Goal: Task Accomplishment & Management: Manage account settings

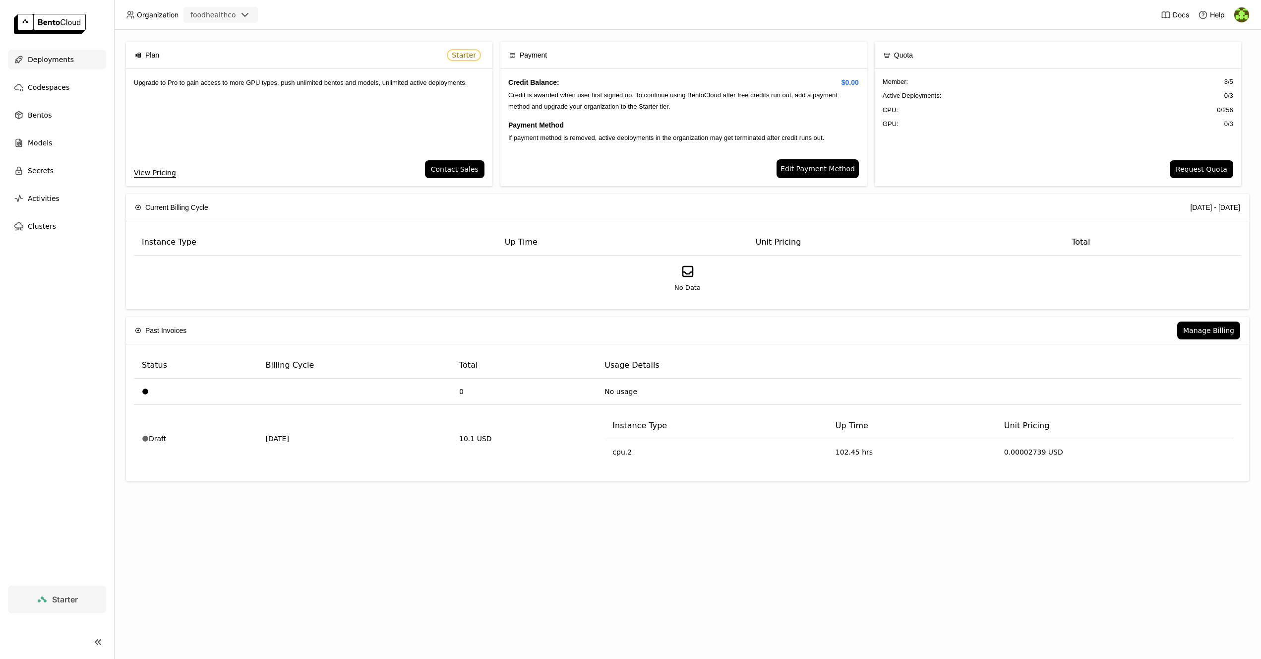
click at [53, 56] on span "Deployments" at bounding box center [51, 60] width 46 height 12
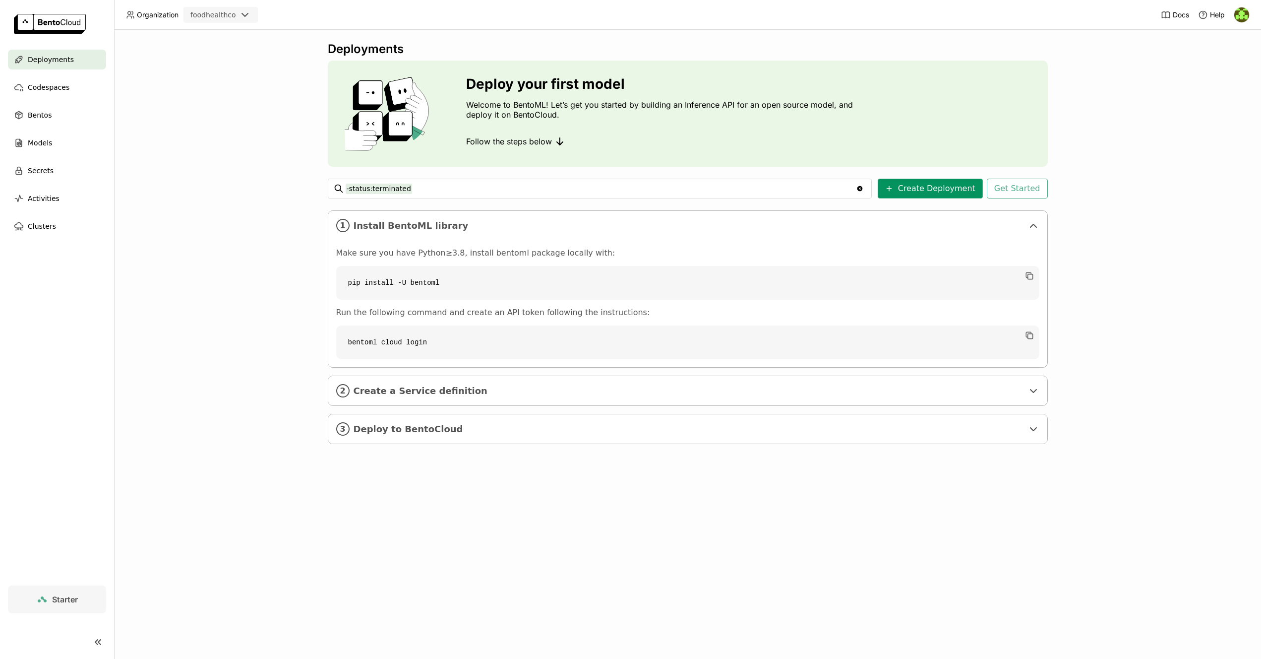
click at [953, 191] on button "Create Deployment" at bounding box center [930, 189] width 105 height 20
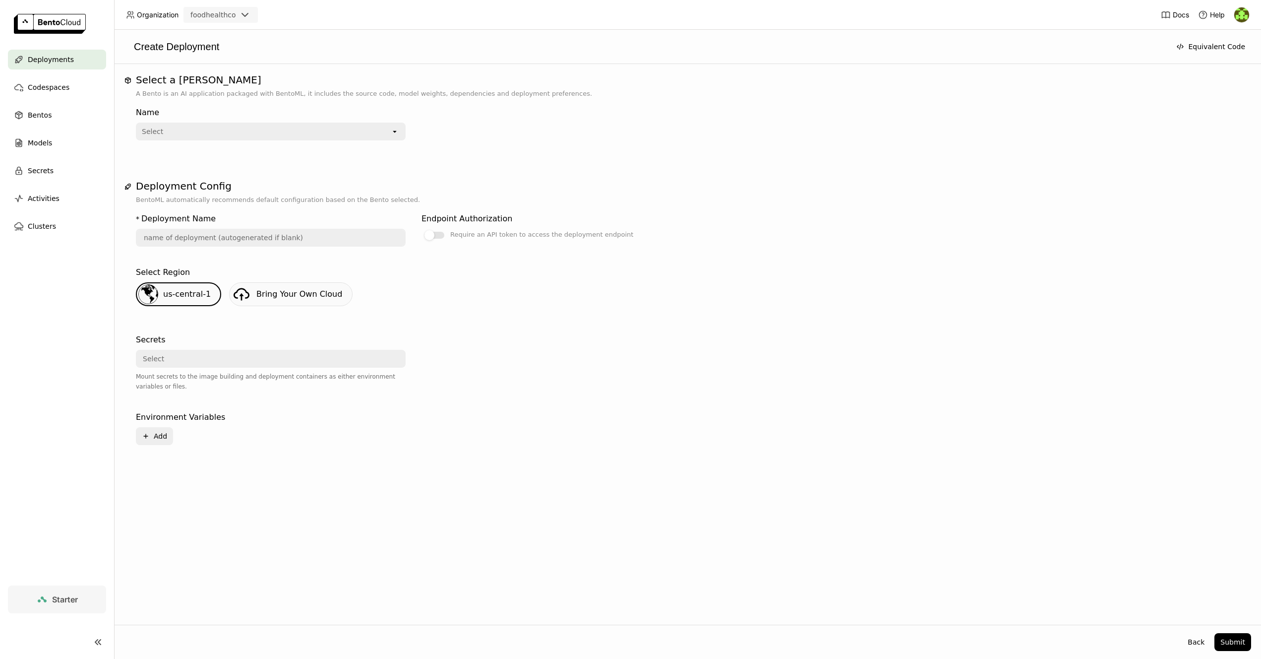
click at [390, 130] on div "Select" at bounding box center [264, 131] width 254 height 16
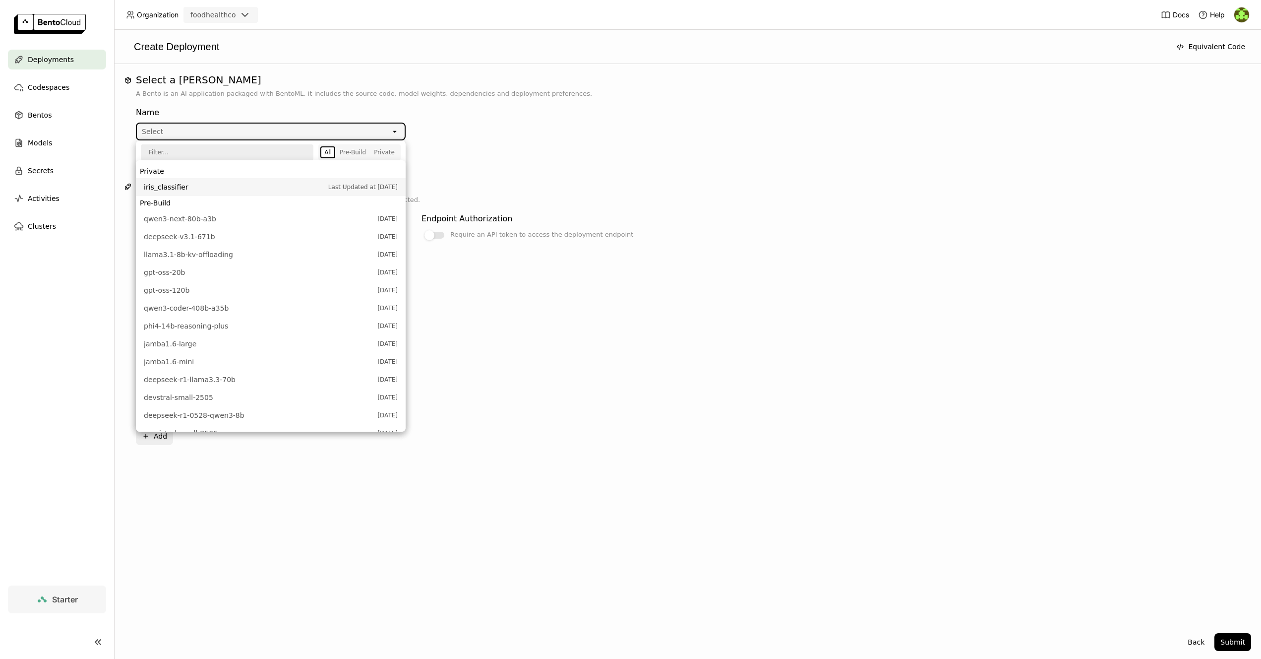
click at [506, 130] on div "Name Select open" at bounding box center [413, 122] width 555 height 38
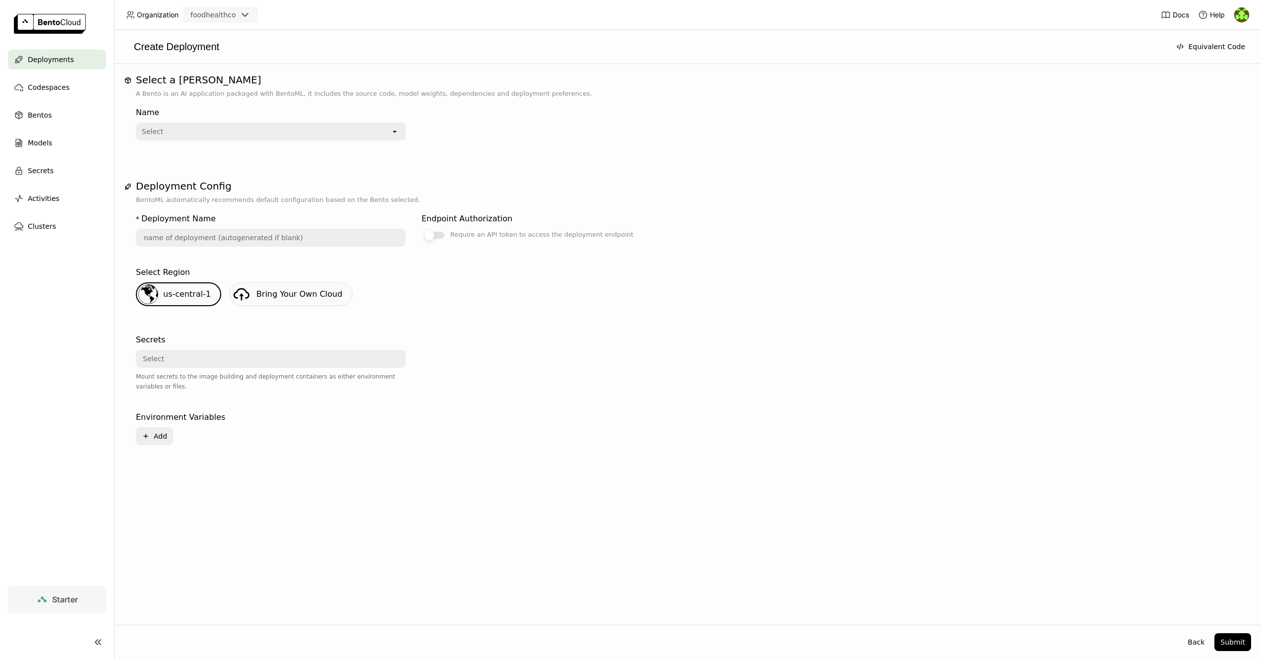
click at [442, 236] on div at bounding box center [435, 235] width 20 height 7
click at [422, 229] on input "Require an API token to access the deployment endpoint" at bounding box center [422, 229] width 0 height 0
click at [304, 238] on input "text" at bounding box center [271, 238] width 268 height 16
type input "C"
drag, startPoint x: 323, startPoint y: 442, endPoint x: 332, endPoint y: 441, distance: 8.4
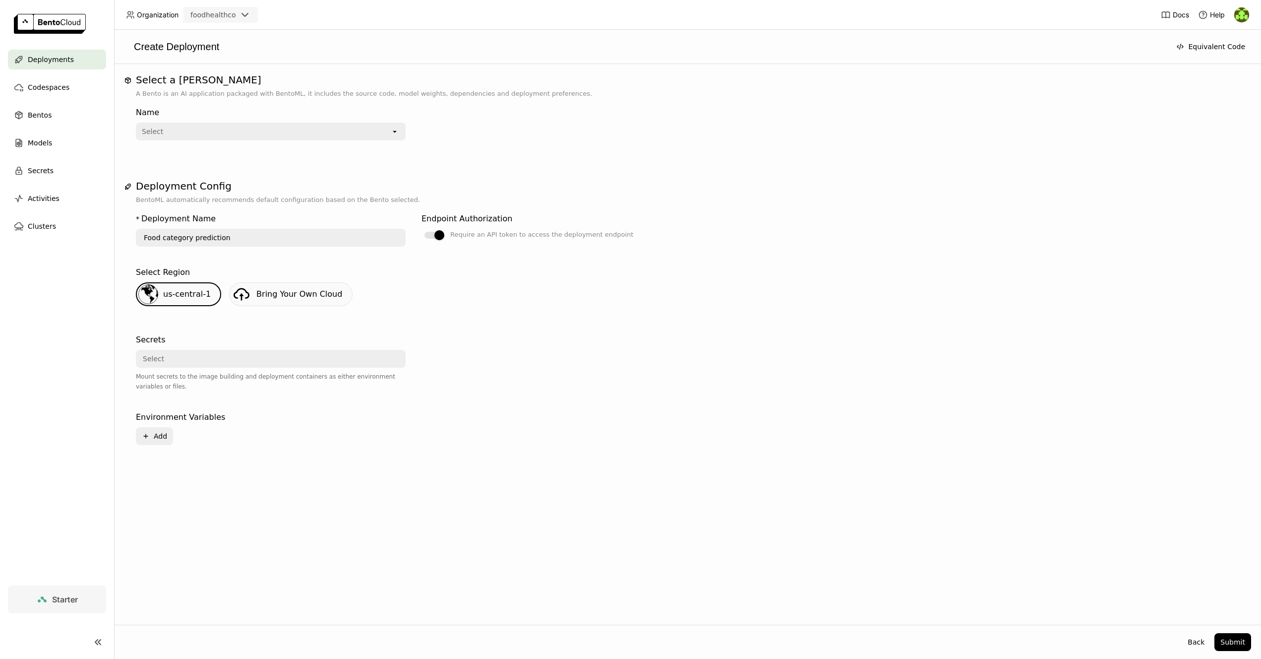
click at [332, 441] on div "Plus Add" at bounding box center [270, 436] width 268 height 18
drag, startPoint x: 161, startPoint y: 235, endPoint x: 167, endPoint y: 245, distance: 12.2
click at [161, 235] on input "Food category prediction" at bounding box center [271, 238] width 268 height 16
type input "food-category-prediction"
click at [618, 288] on div "us-central-1 Bring Your Own Cloud" at bounding box center [687, 298] width 1111 height 32
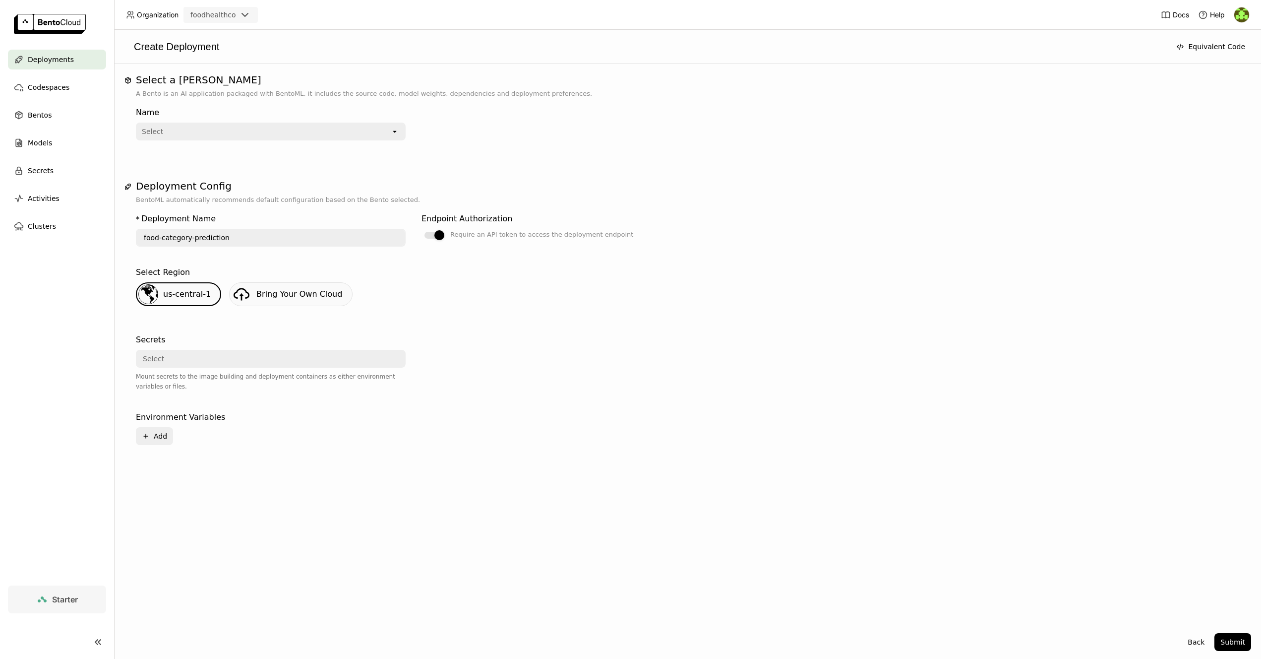
drag, startPoint x: 538, startPoint y: 157, endPoint x: 597, endPoint y: 187, distance: 66.3
click at [539, 157] on div "Select a Bento A Bento is an AI application packaged with BentoML, it includes …" at bounding box center [687, 271] width 1127 height 395
click at [1240, 640] on button "Submit" at bounding box center [1233, 642] width 37 height 18
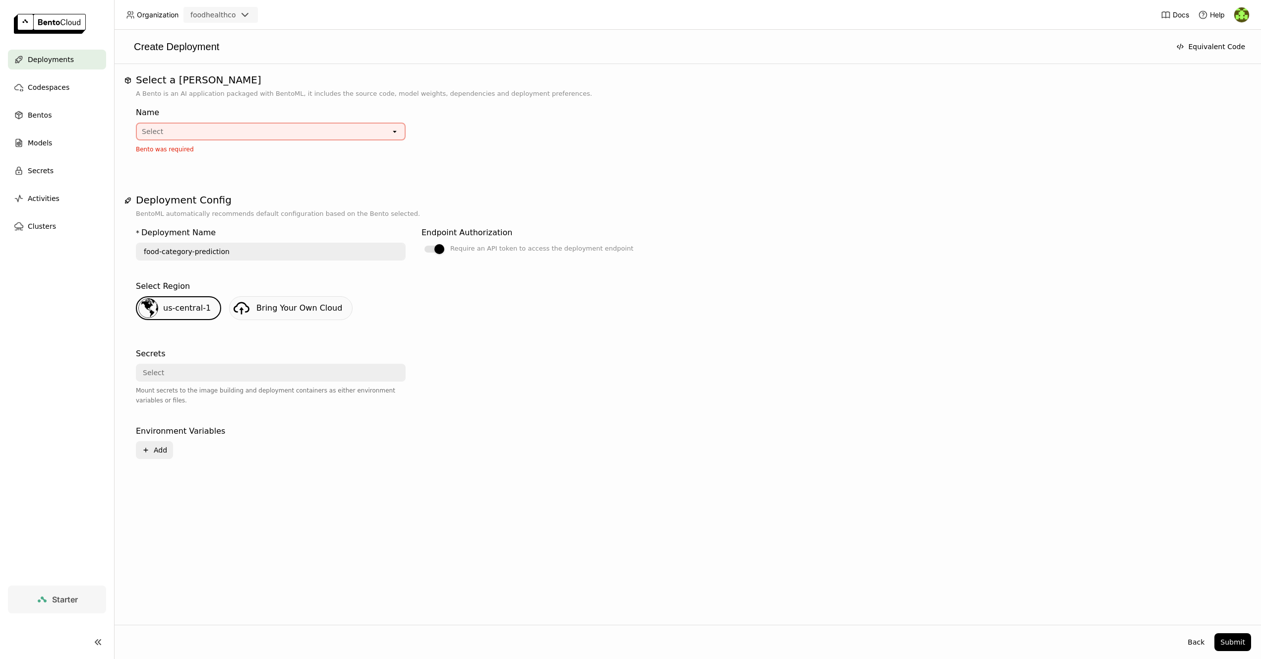
click at [375, 125] on div "Select" at bounding box center [264, 131] width 254 height 16
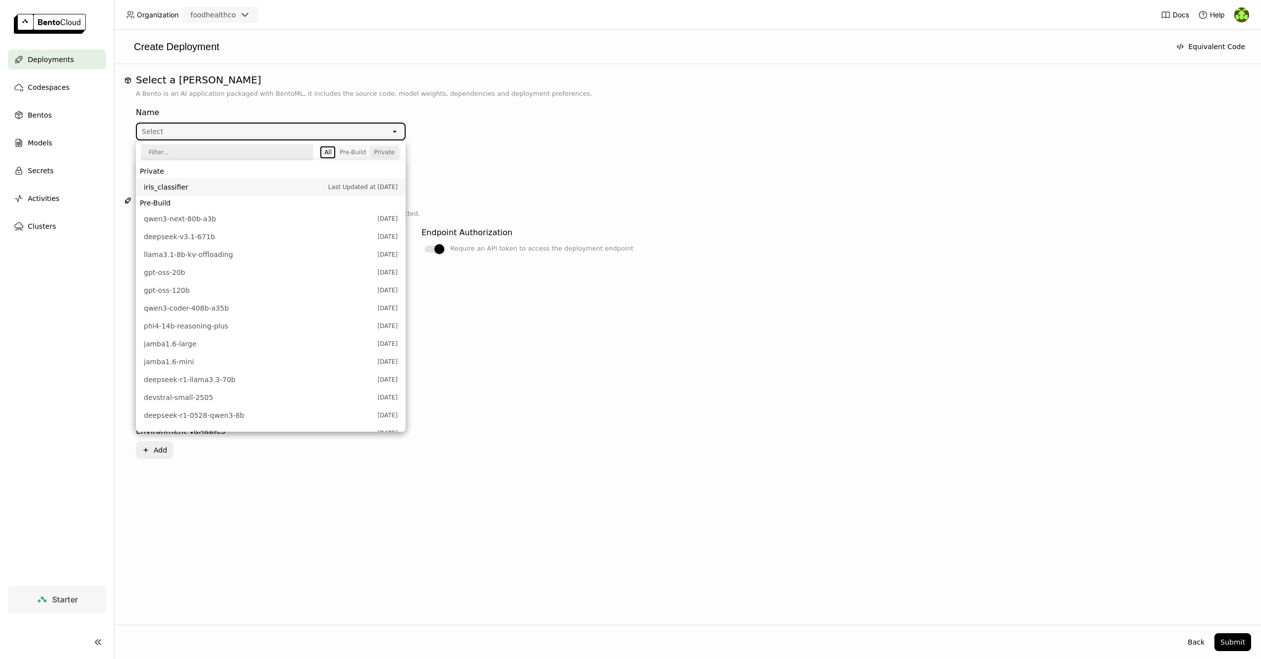
click at [385, 155] on div "Private" at bounding box center [384, 152] width 21 height 8
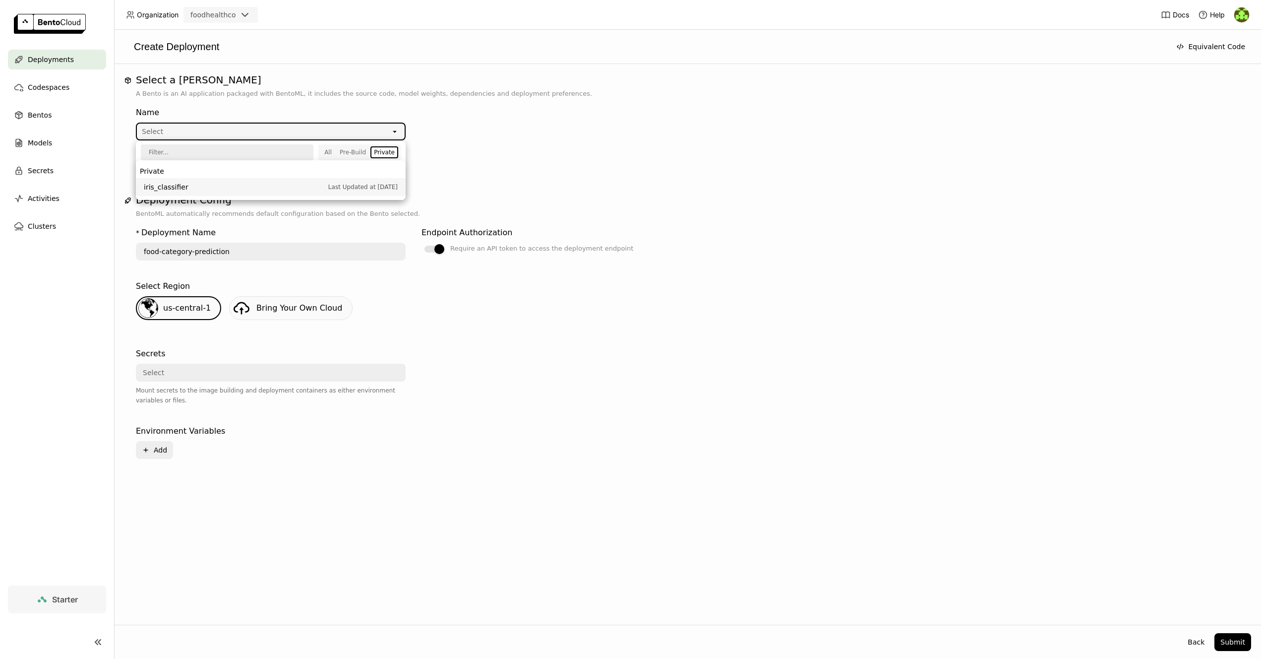
click at [692, 342] on div "* Deployment Name food-category-prediction Endpoint Authorization Require an AP…" at bounding box center [687, 351] width 1103 height 264
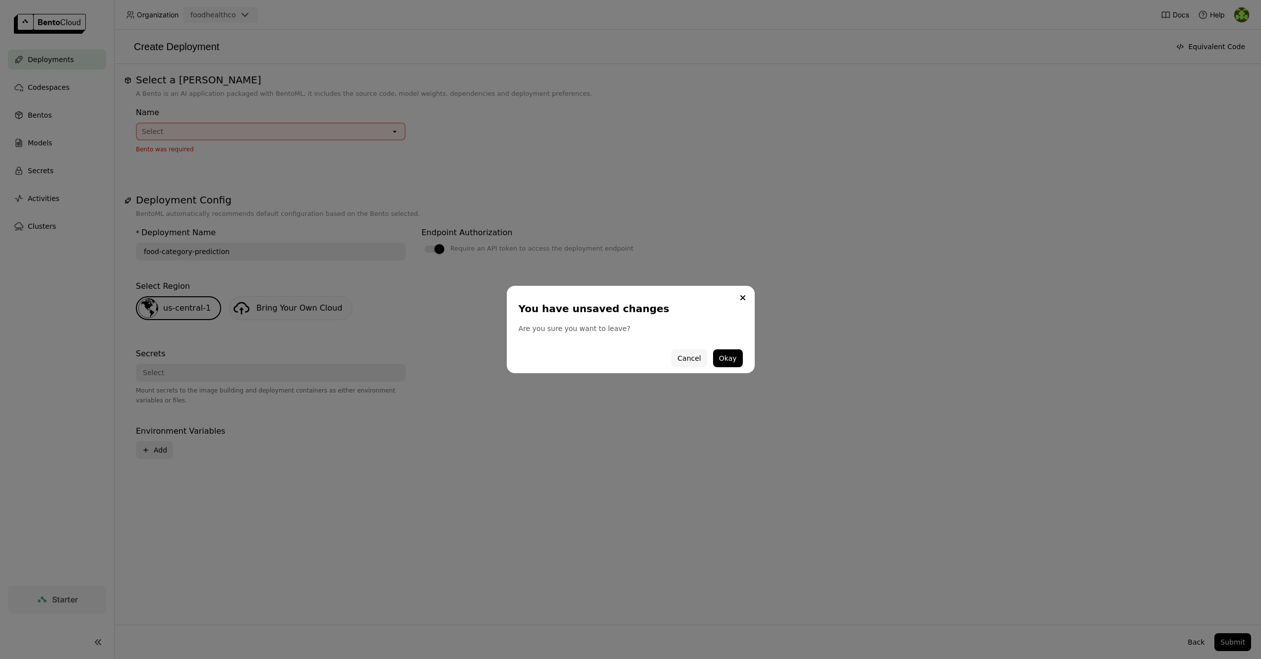
click at [688, 359] on button "Cancel" at bounding box center [689, 358] width 35 height 18
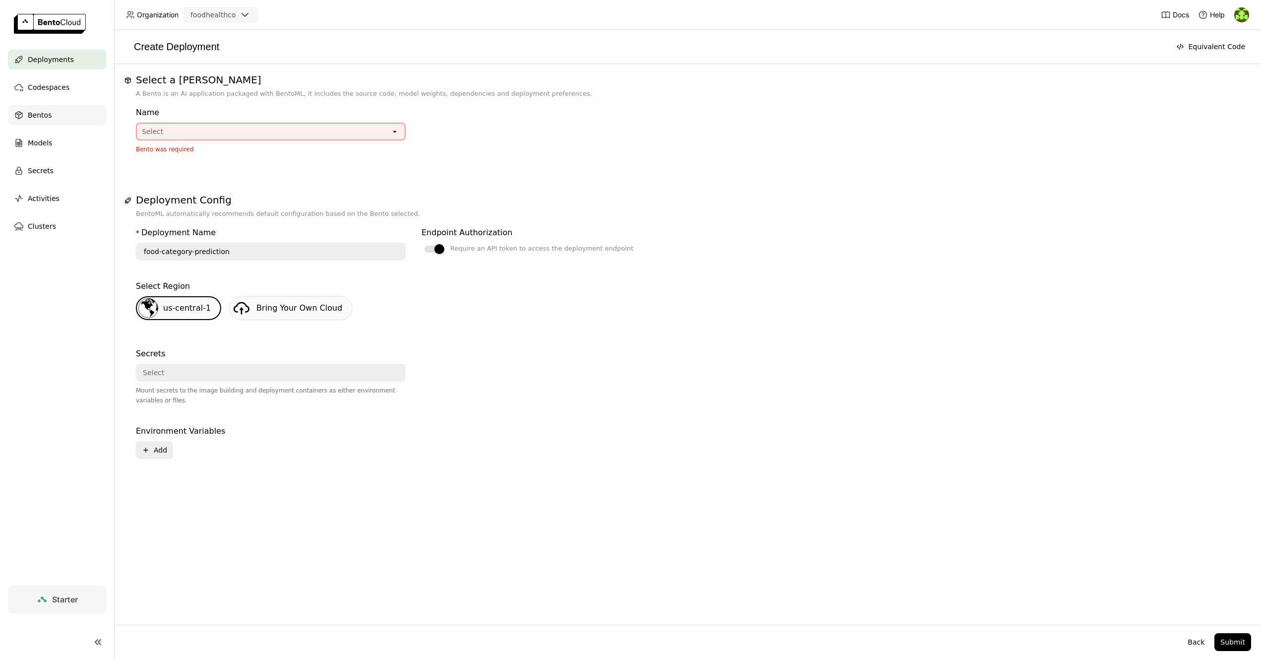
click at [40, 119] on span "Bentos" at bounding box center [40, 115] width 24 height 12
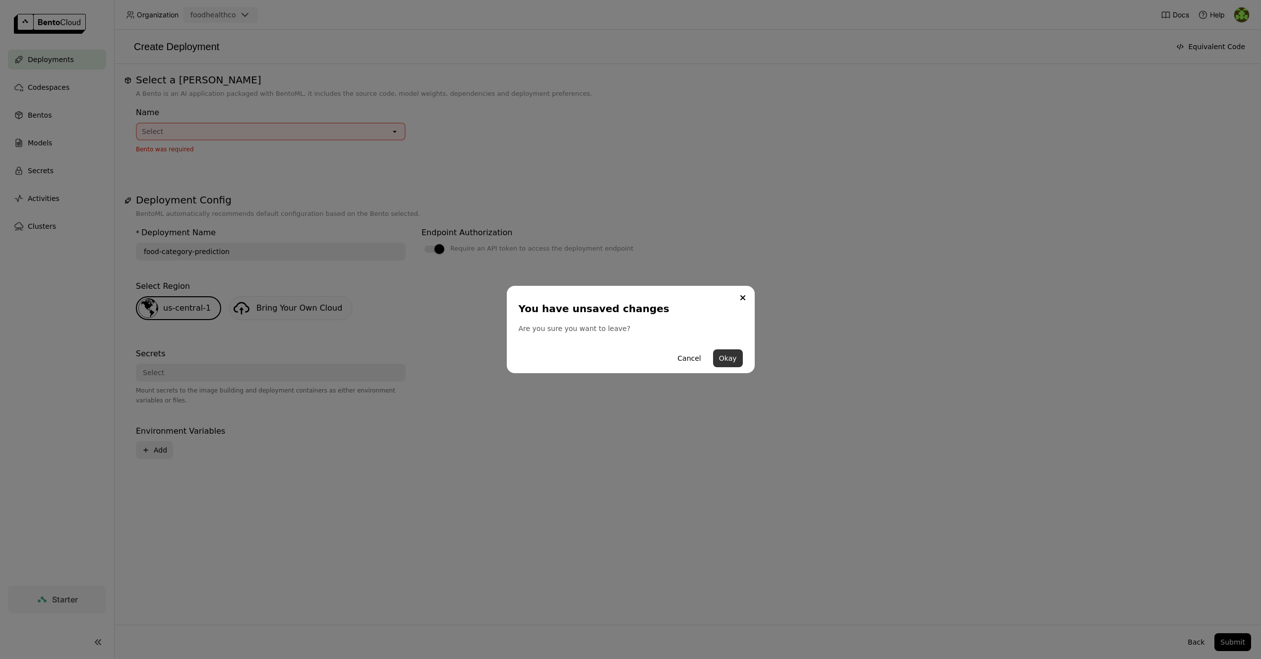
click at [730, 359] on button "Okay" at bounding box center [728, 358] width 30 height 18
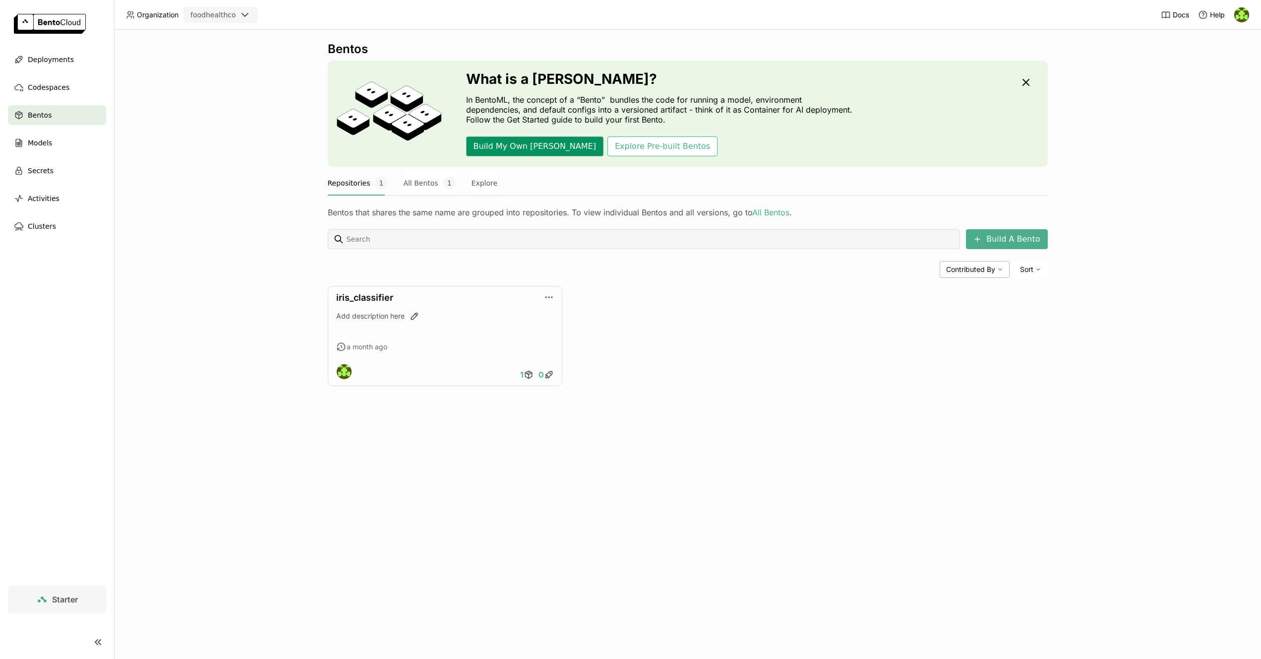
click at [491, 143] on button "Build My Own [PERSON_NAME]" at bounding box center [534, 146] width 137 height 20
click at [43, 148] on span "Models" at bounding box center [40, 143] width 24 height 12
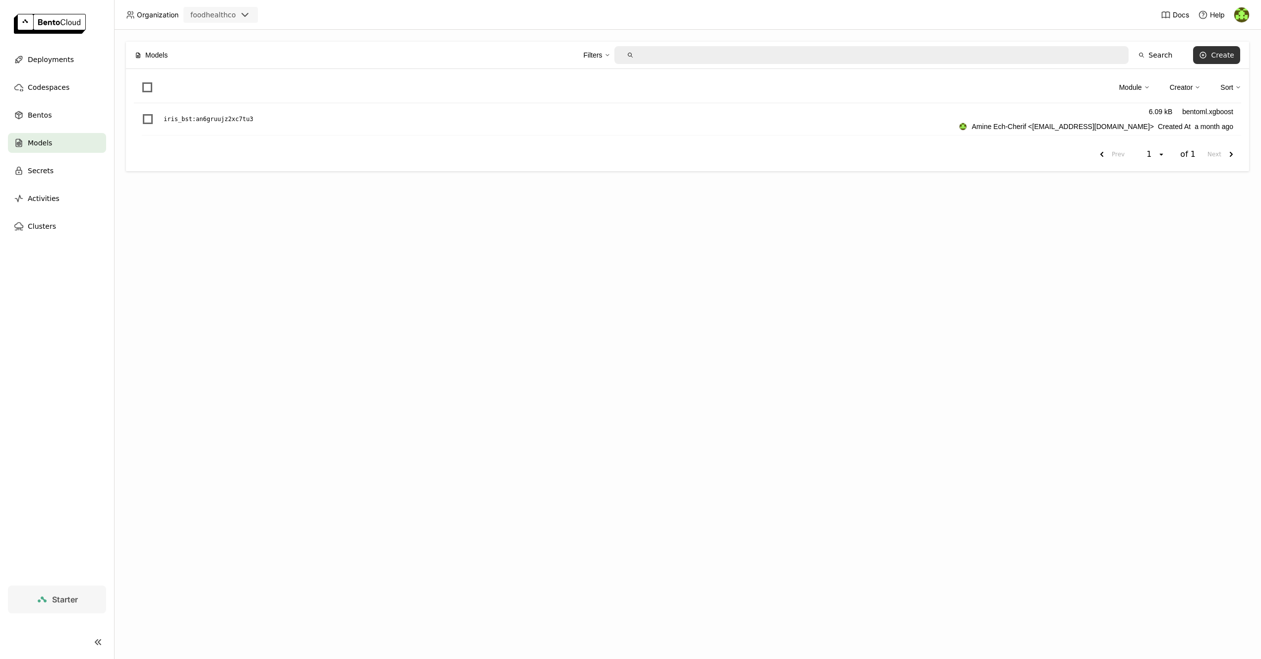
click at [1224, 56] on div "Create" at bounding box center [1222, 55] width 23 height 8
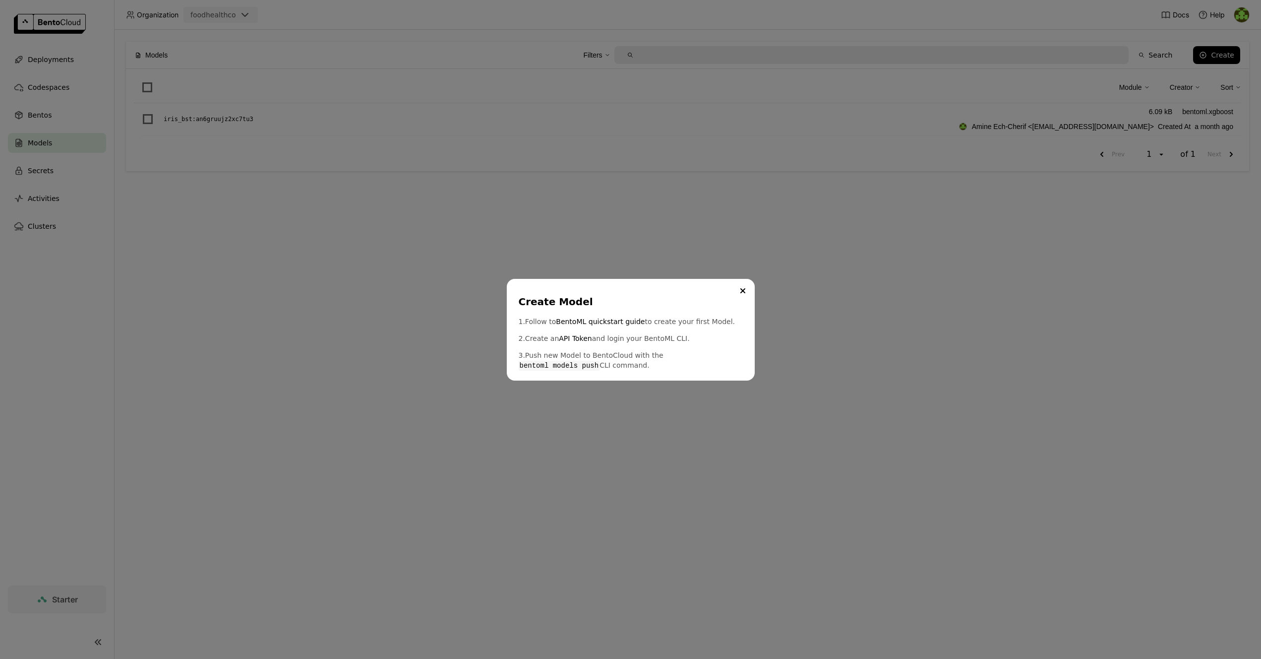
click at [744, 292] on icon "Close" at bounding box center [743, 291] width 4 height 4
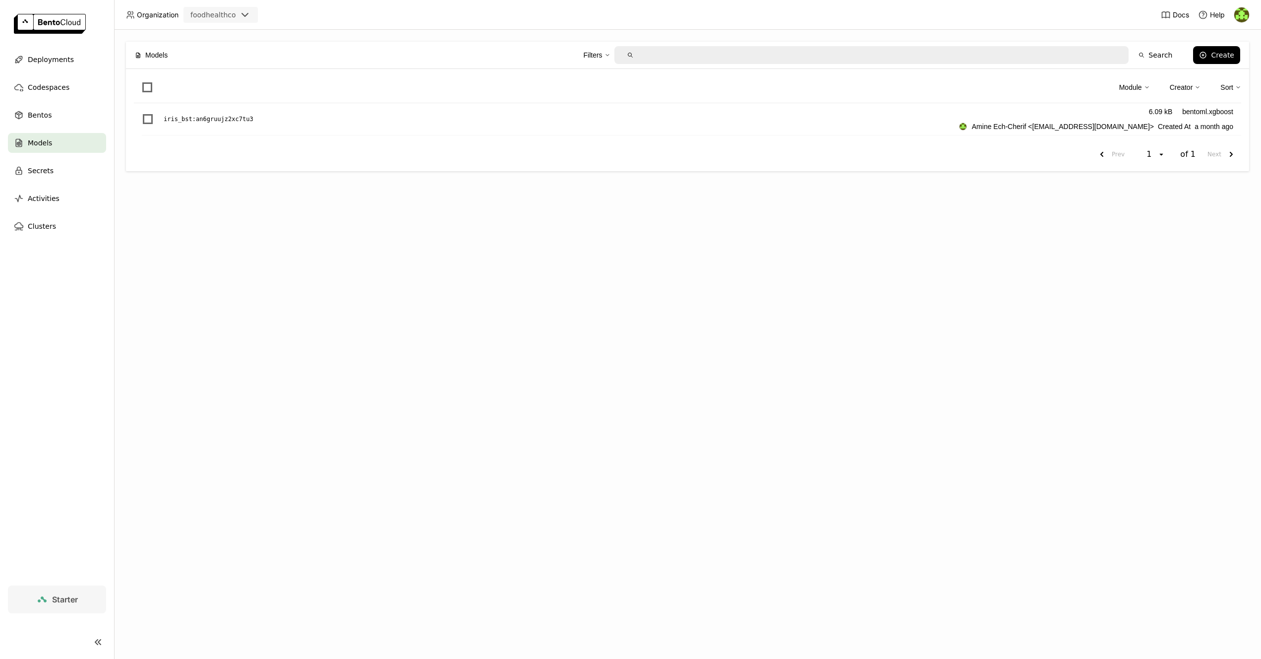
click at [1247, 19] on img at bounding box center [1241, 14] width 15 height 15
click at [1233, 39] on span "Members" at bounding box center [1223, 38] width 29 height 9
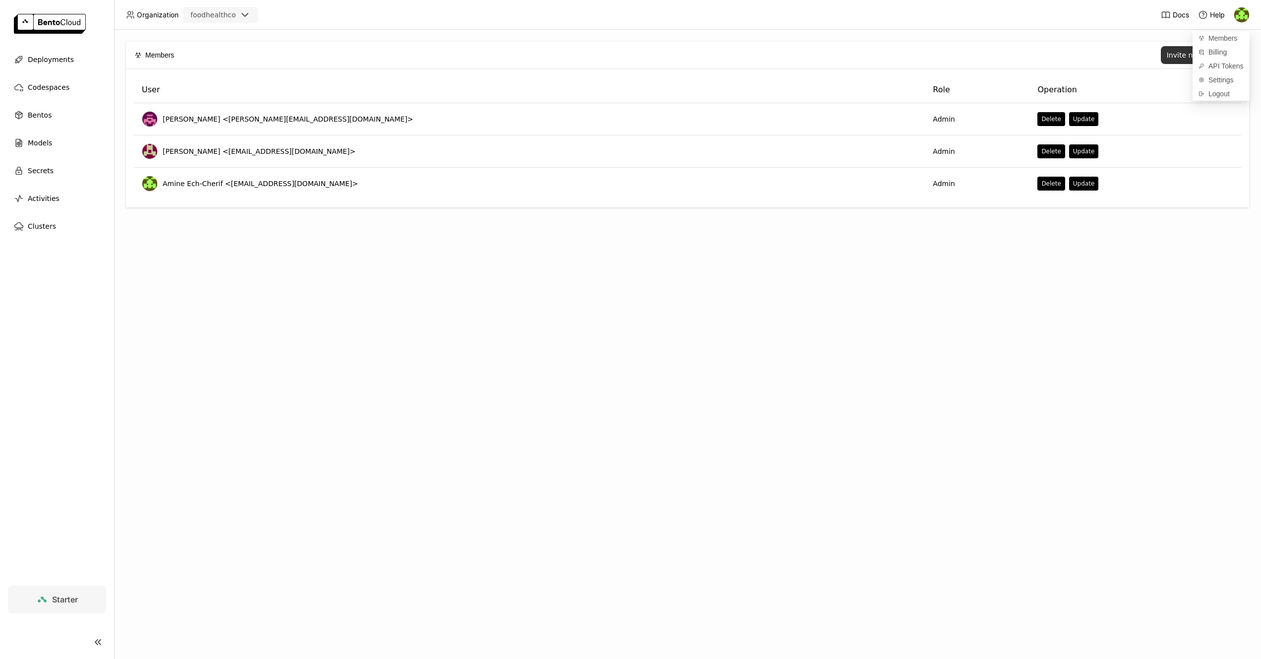
click at [1172, 55] on div "Invite new member" at bounding box center [1200, 55] width 67 height 8
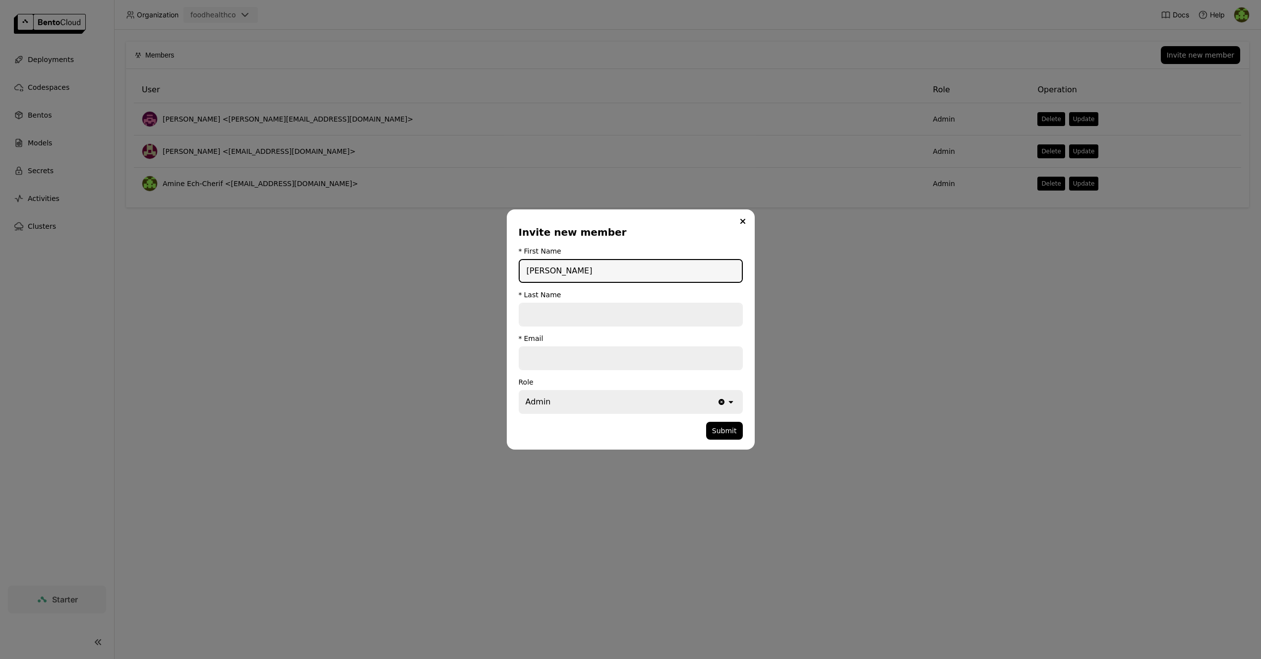
type input "[PERSON_NAME]"
click at [631, 311] on input "dialog" at bounding box center [631, 315] width 222 height 22
type input "S"
click at [580, 359] on input "dialog" at bounding box center [631, 358] width 222 height 22
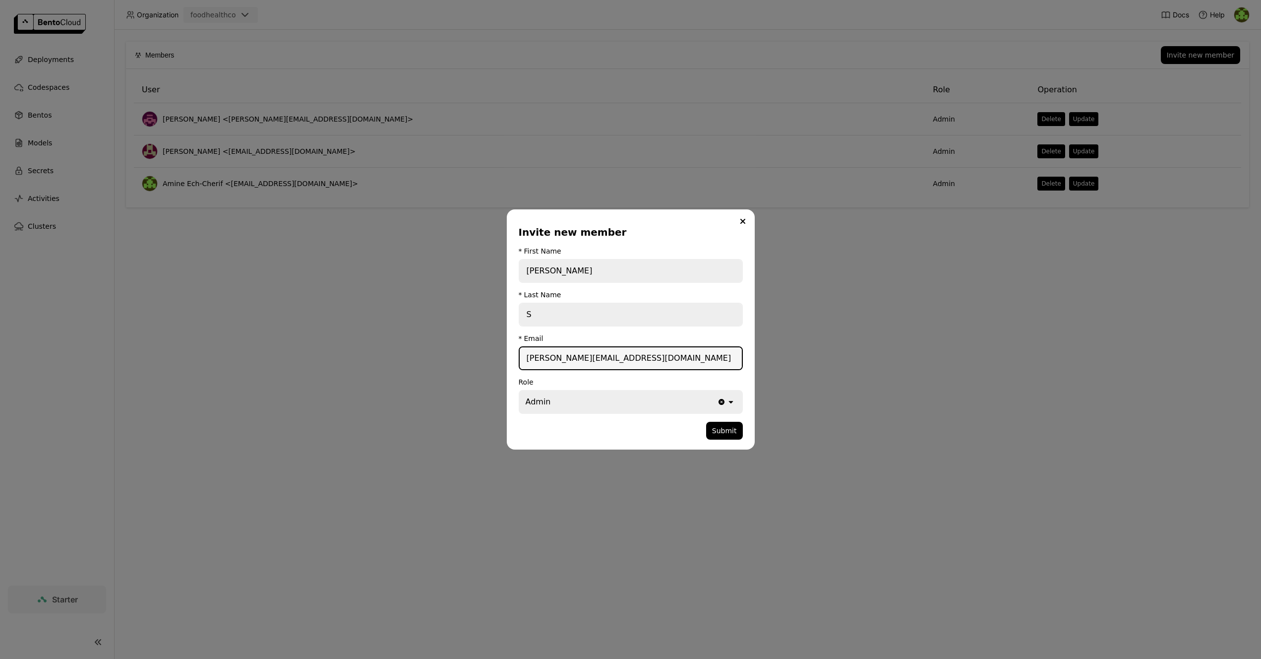
type input "[PERSON_NAME][EMAIL_ADDRESS][DOMAIN_NAME]"
click at [641, 402] on div "Admin" at bounding box center [618, 402] width 197 height 22
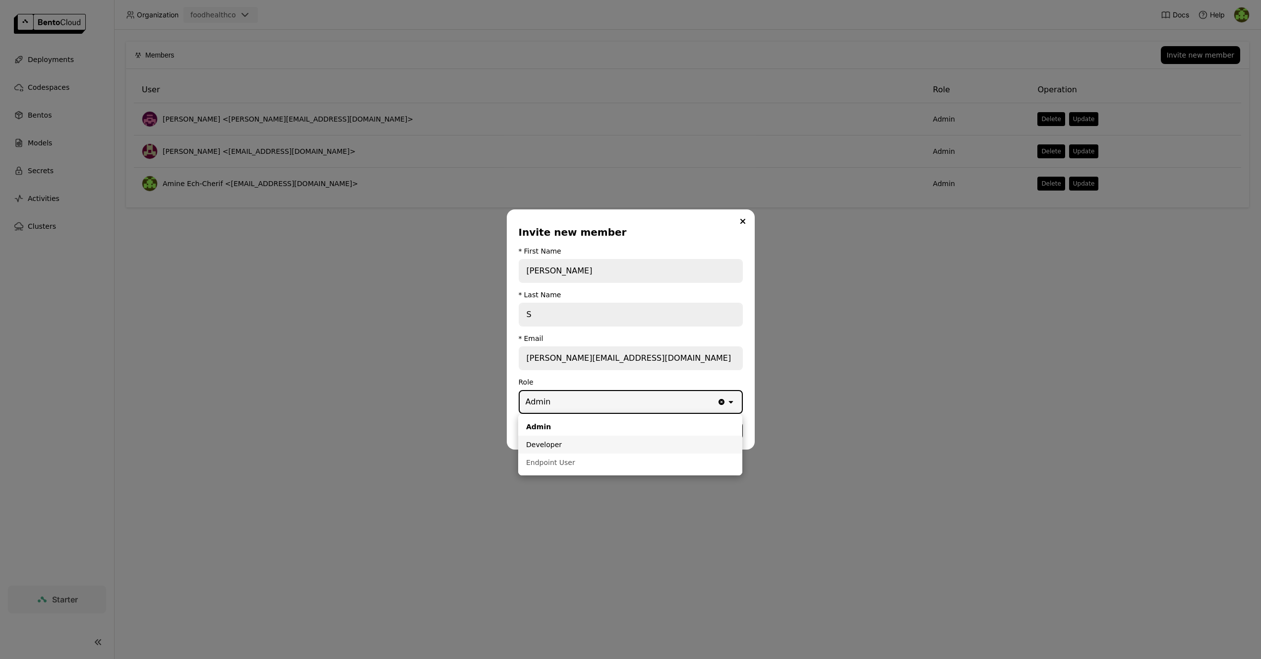
click at [617, 444] on div "Developer" at bounding box center [630, 444] width 208 height 10
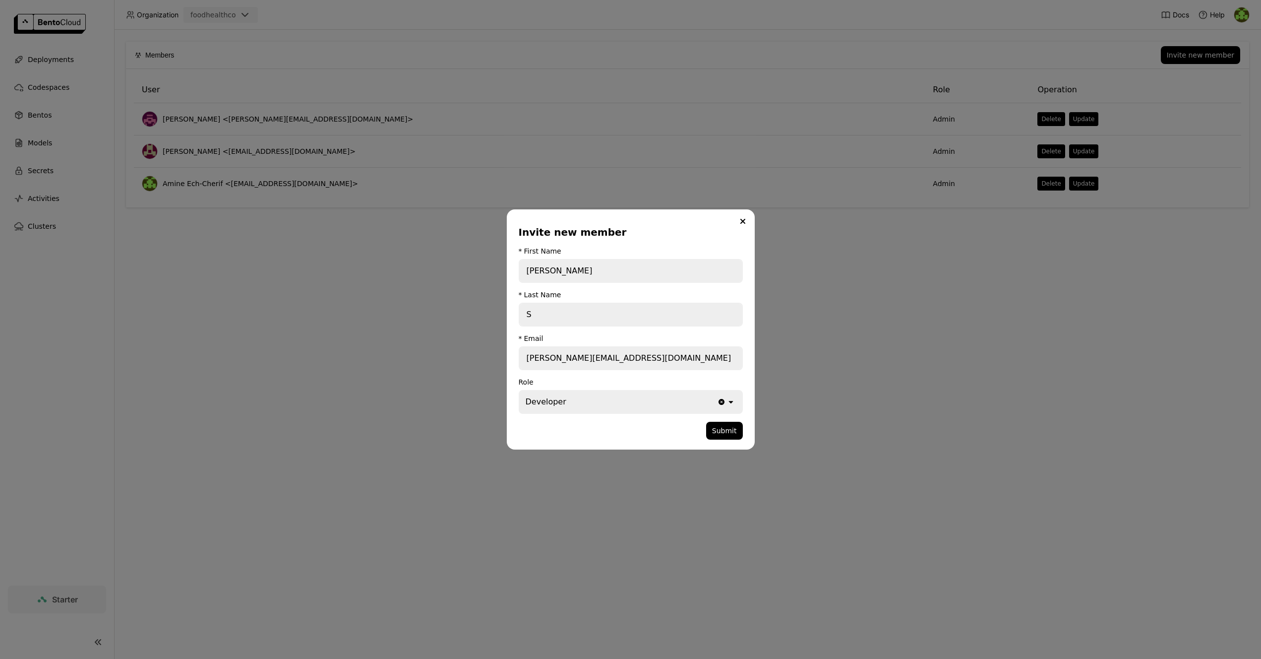
click at [656, 407] on div "Developer" at bounding box center [618, 402] width 197 height 22
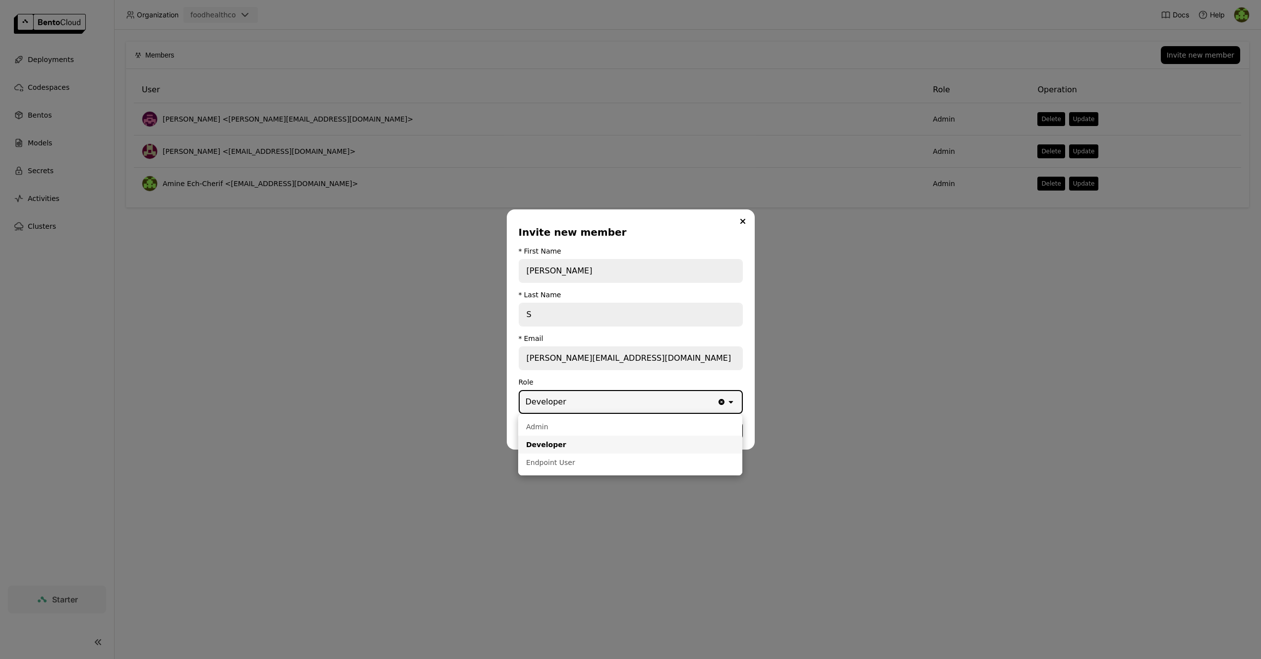
click at [656, 408] on div "Developer" at bounding box center [618, 402] width 197 height 22
click at [622, 440] on div "Developer" at bounding box center [630, 444] width 208 height 10
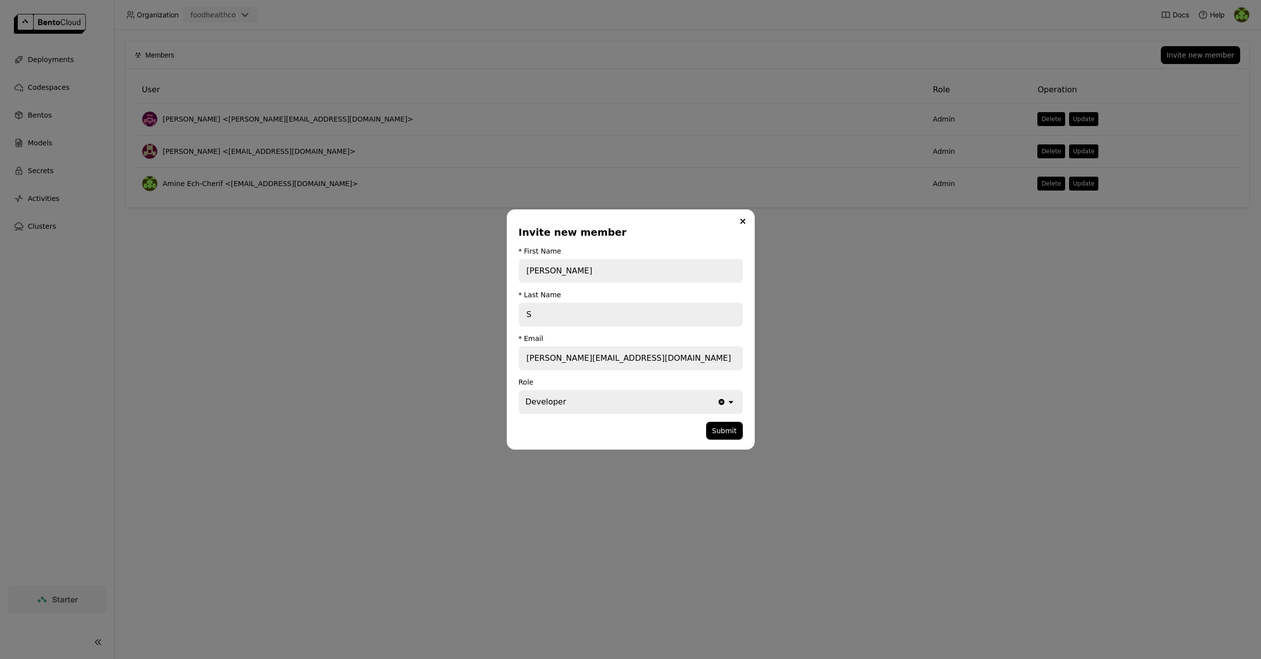
click at [635, 372] on form "* First Name [PERSON_NAME] * Last Name S * Email [PERSON_NAME][EMAIL_ADDRESS][D…" at bounding box center [631, 343] width 224 height 192
click at [728, 434] on button "Submit" at bounding box center [724, 431] width 37 height 18
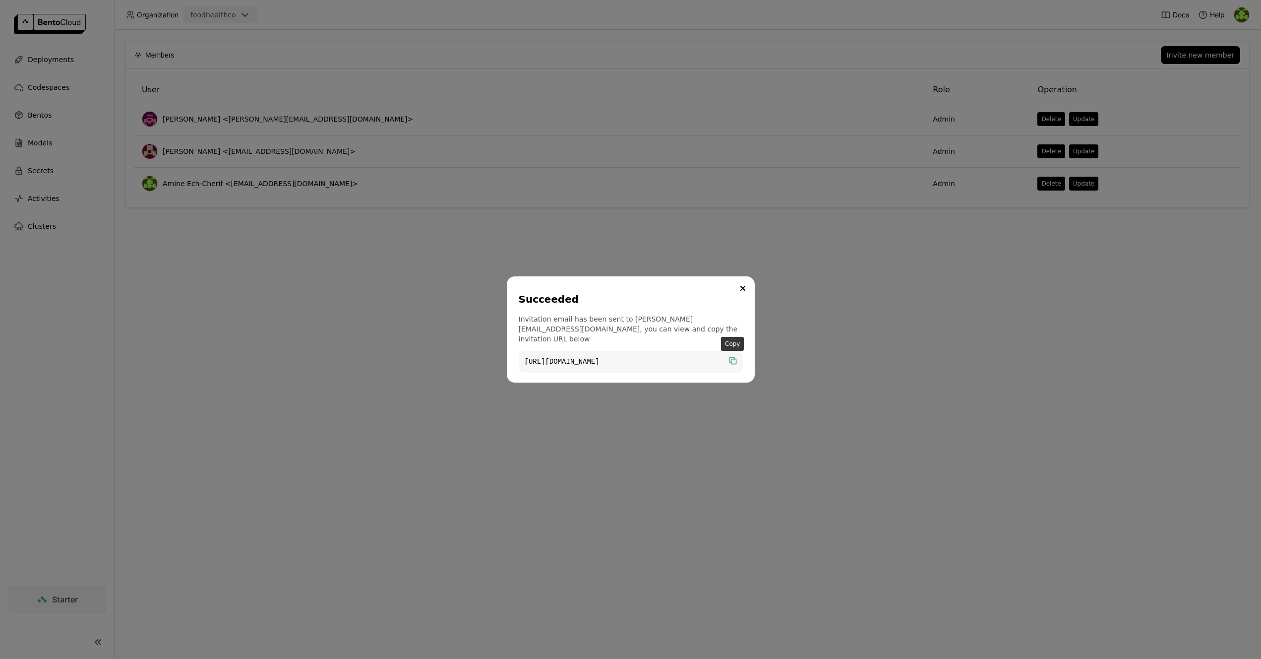
click at [734, 359] on icon "dialog" at bounding box center [733, 361] width 5 height 5
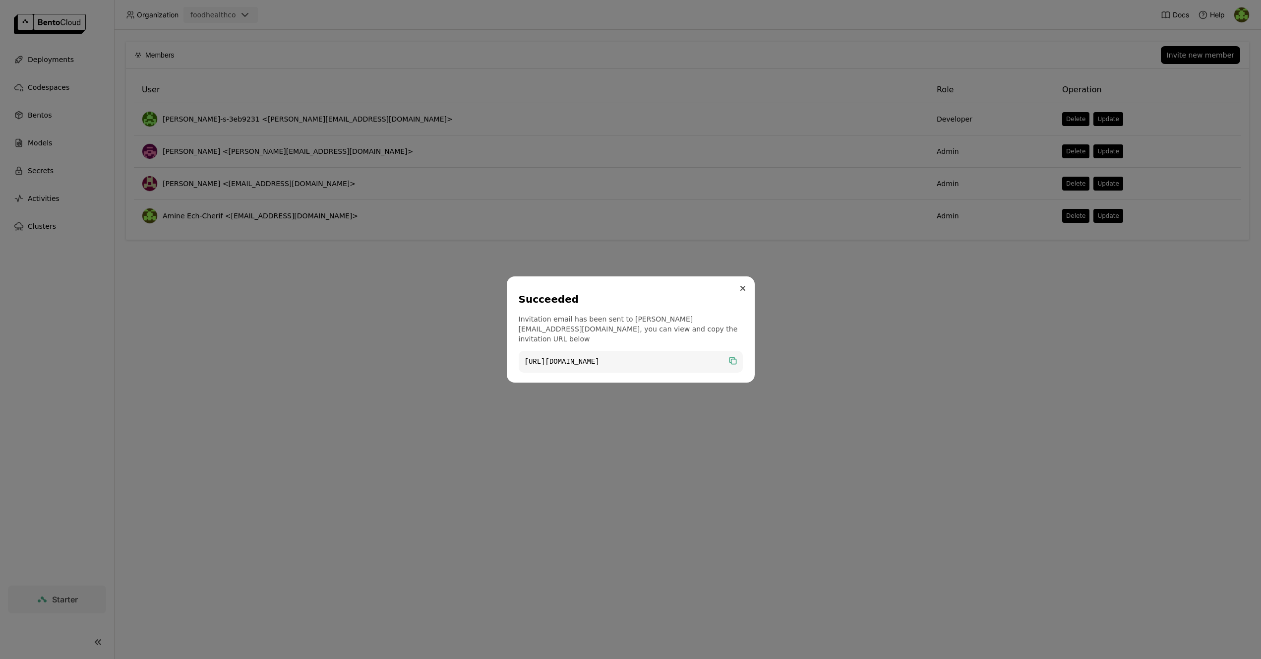
click at [745, 293] on button "Close" at bounding box center [743, 288] width 12 height 12
